Goal: Find contact information: Find contact information

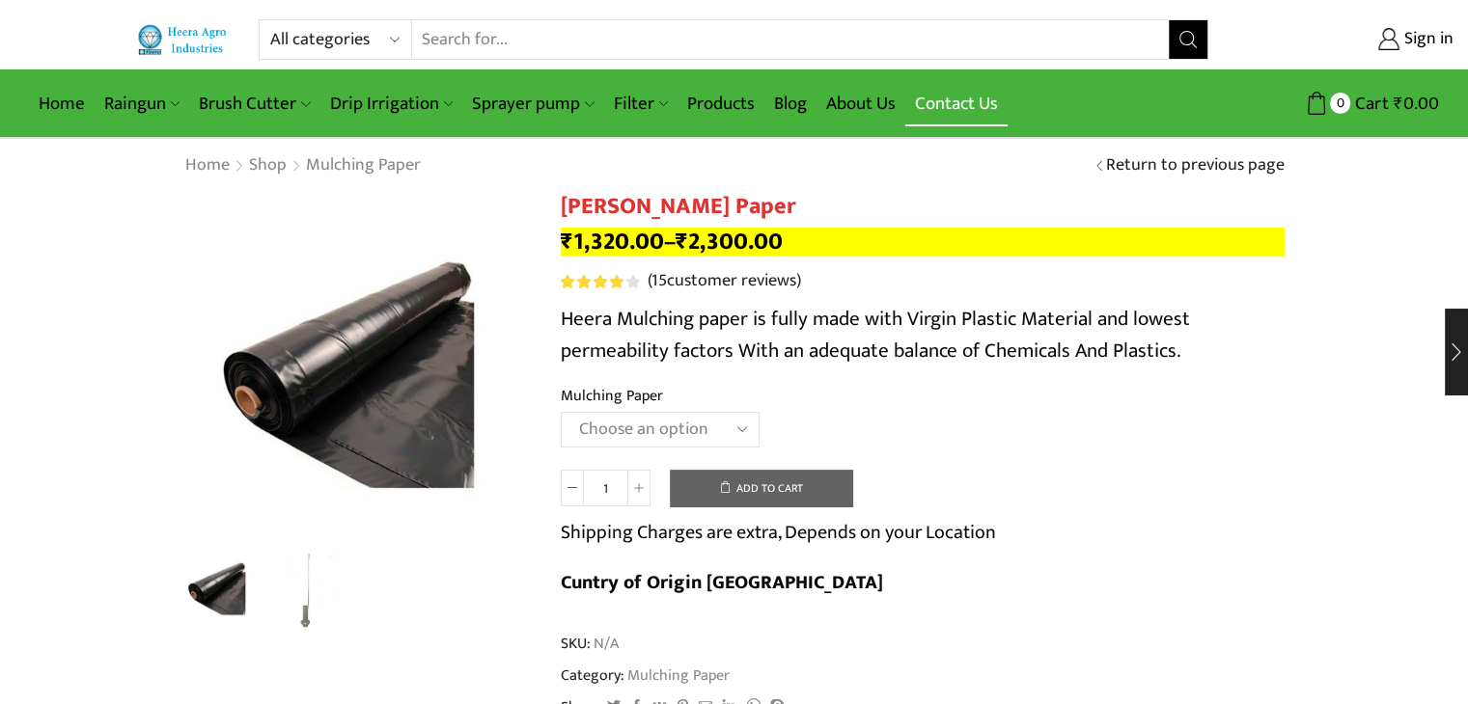
click at [966, 96] on link "Contact Us" at bounding box center [956, 103] width 102 height 45
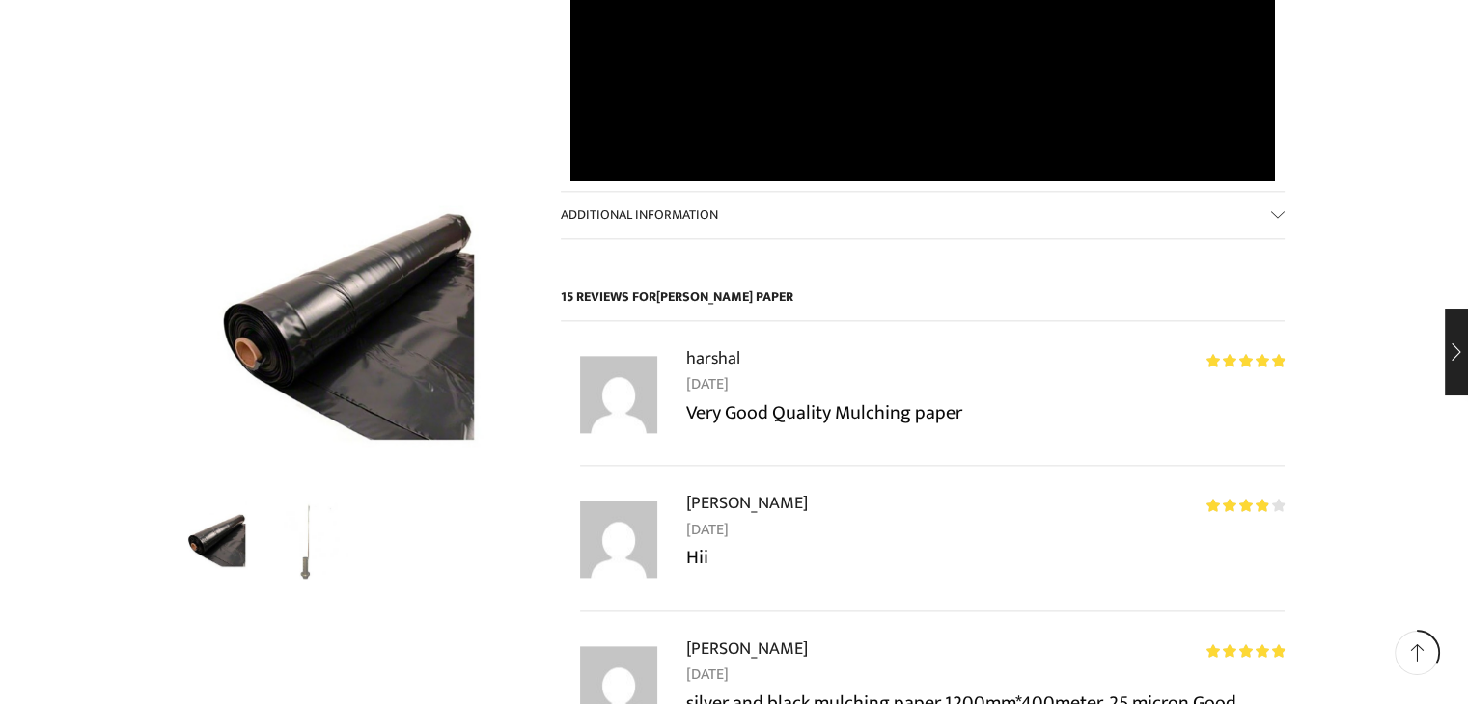
scroll to position [2316, 0]
